Goal: Information Seeking & Learning: Learn about a topic

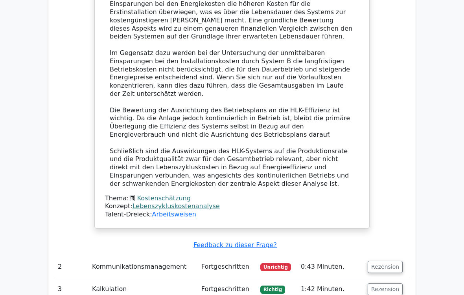
scroll to position [811, 0]
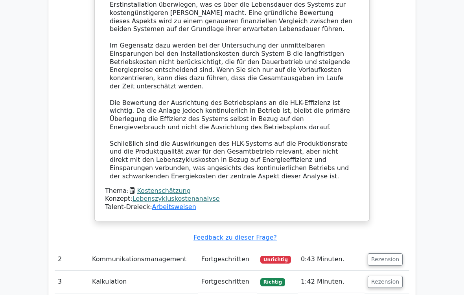
click at [388, 246] on button "Rezension" at bounding box center [384, 259] width 35 height 12
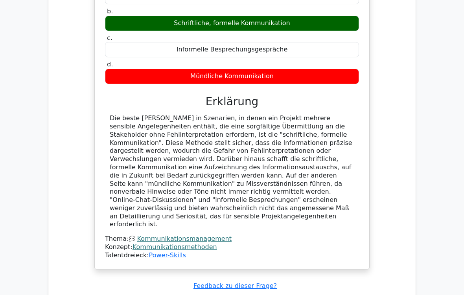
scroll to position [1151, 0]
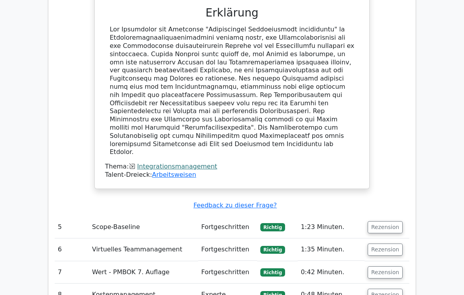
scroll to position [1676, 0]
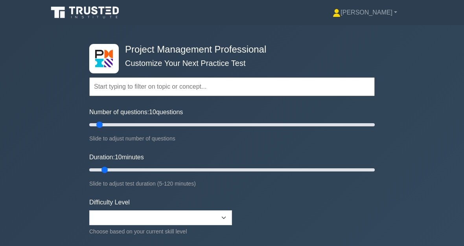
click at [160, 86] on input "text" at bounding box center [231, 86] width 285 height 19
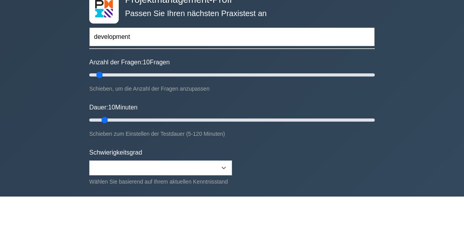
click at [346, 77] on input "development" at bounding box center [231, 86] width 285 height 19
click at [348, 77] on input "development" at bounding box center [231, 86] width 285 height 19
type input "developme"
click at [411, 26] on div "Projektmanagement-Profi Passen Sie Ihren nächsten Praxistest an developme Theme…" at bounding box center [232, 170] width 464 height 290
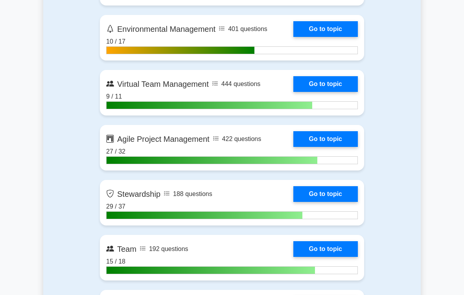
scroll to position [1855, 0]
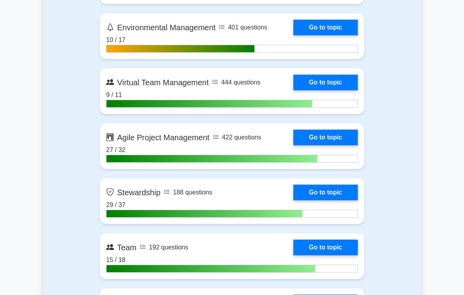
click at [342, 200] on link "Go to topic" at bounding box center [325, 193] width 64 height 16
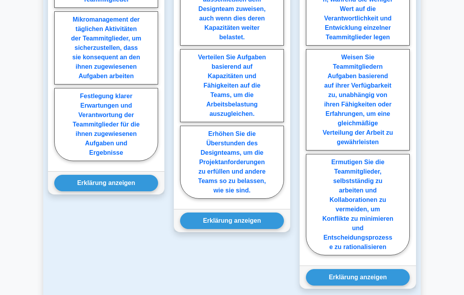
scroll to position [1002, 0]
click at [90, 161] on label "Festlegung klarer Erwartungen und Verantwortung der Teammitglieder für die ihne…" at bounding box center [106, 124] width 104 height 73
radio input "true"
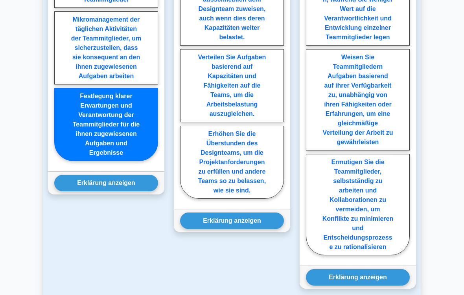
click at [78, 191] on button "Erklärung anzeigen" at bounding box center [106, 183] width 104 height 17
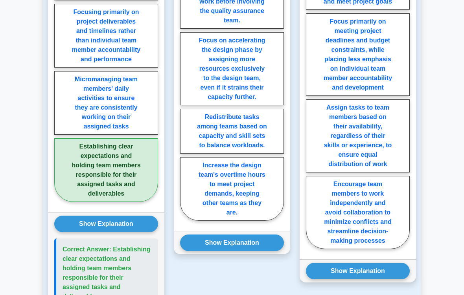
scroll to position [820, 0]
click at [262, 154] on label "Redistribute tasks among teams based on capacity and skill sets to balance work…" at bounding box center [232, 131] width 104 height 45
click at [185, 97] on input "Redistribute tasks among teams based on capacity and skill sets to balance work…" at bounding box center [182, 94] width 5 height 5
radio input "true"
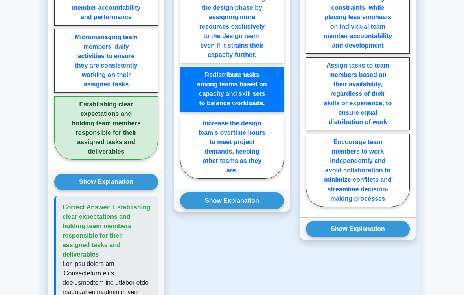
scroll to position [862, 0]
click at [266, 209] on button "Show Explanation" at bounding box center [232, 201] width 104 height 17
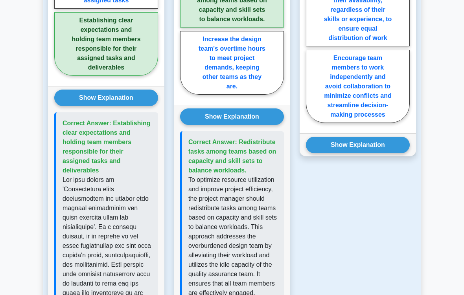
scroll to position [946, 0]
